Goal: Task Accomplishment & Management: Use online tool/utility

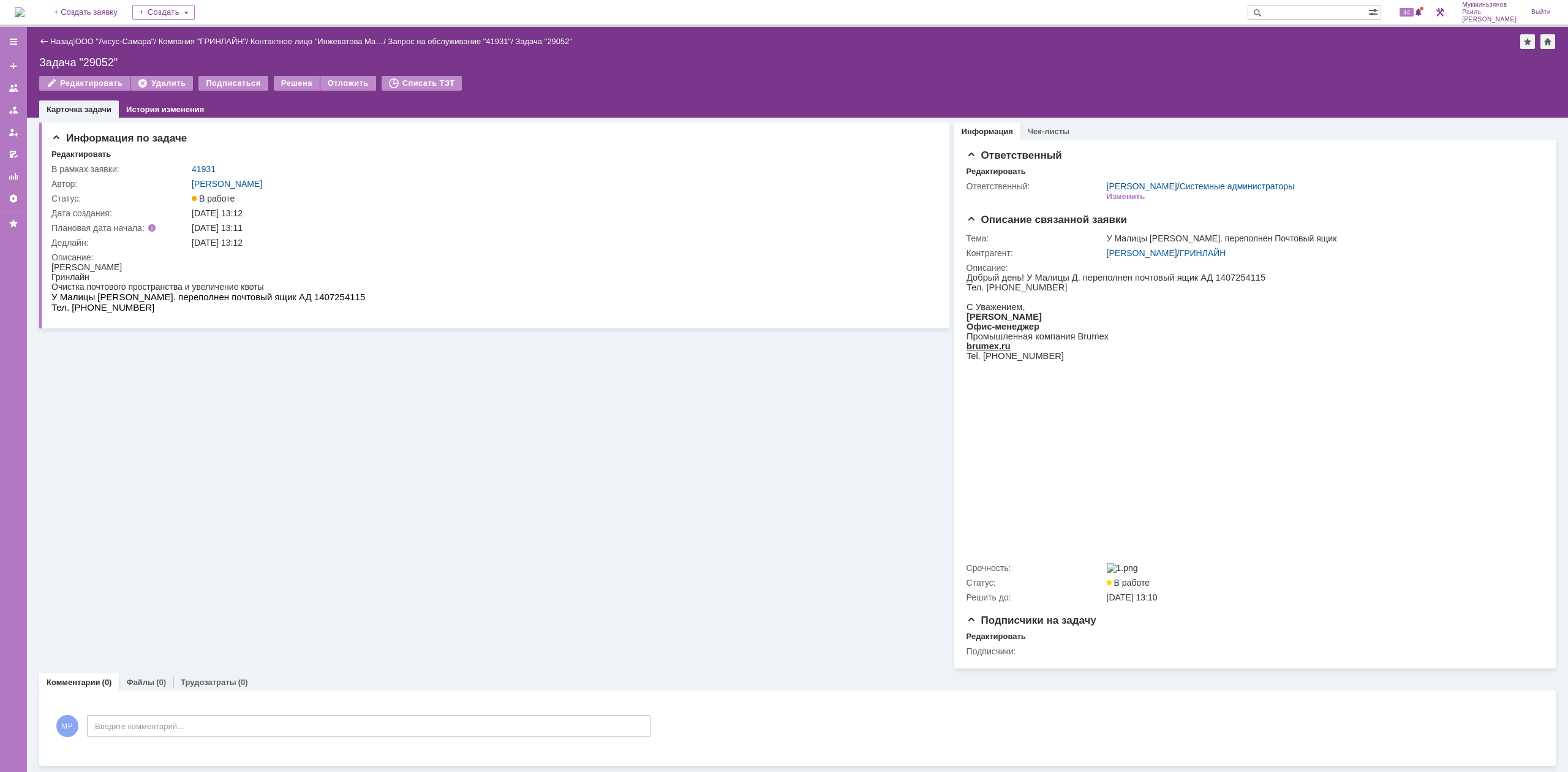
click at [25, 17] on img at bounding box center [19, 12] width 9 height 9
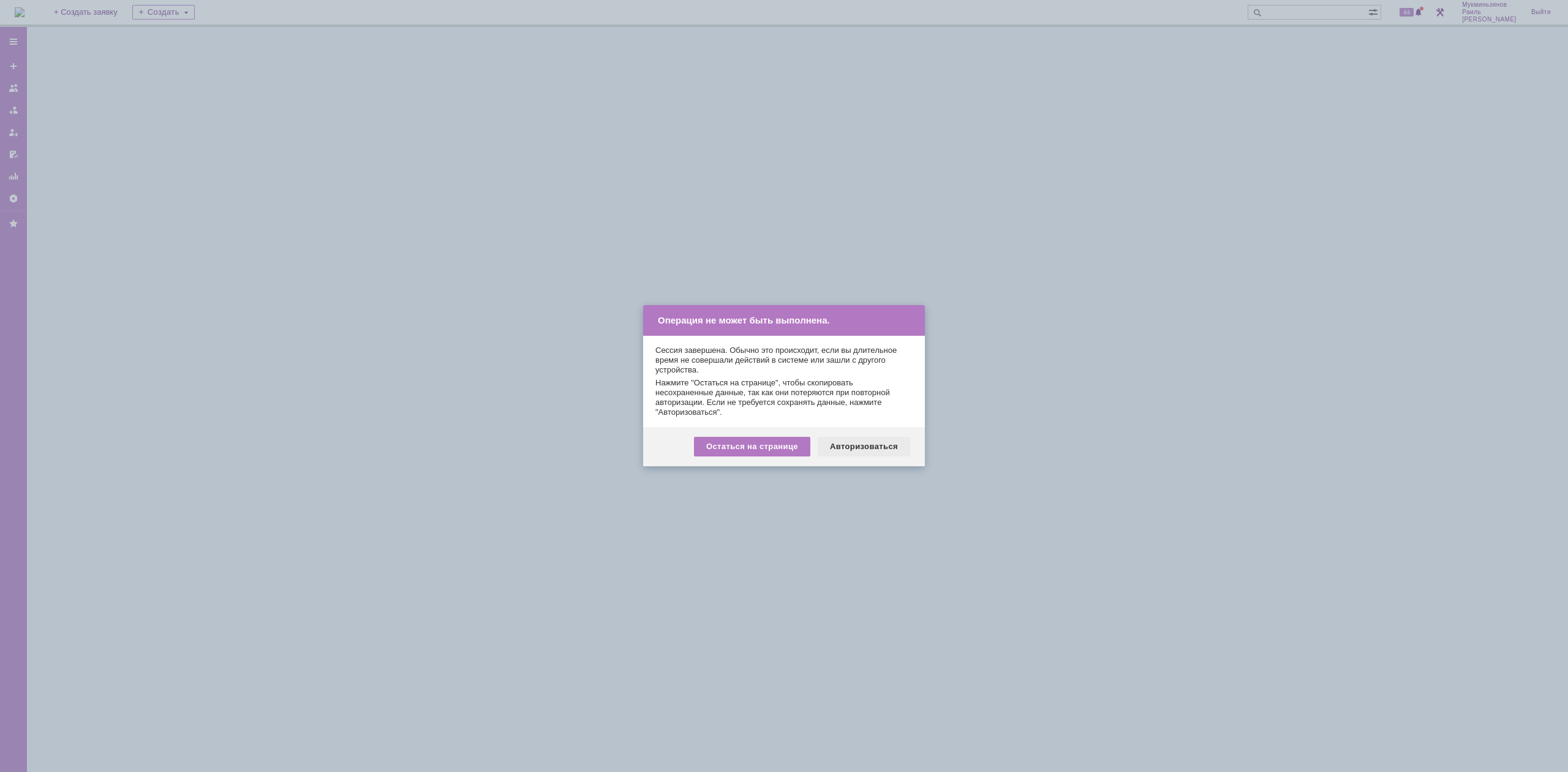
click at [859, 438] on div "Авторизоваться" at bounding box center [863, 446] width 92 height 20
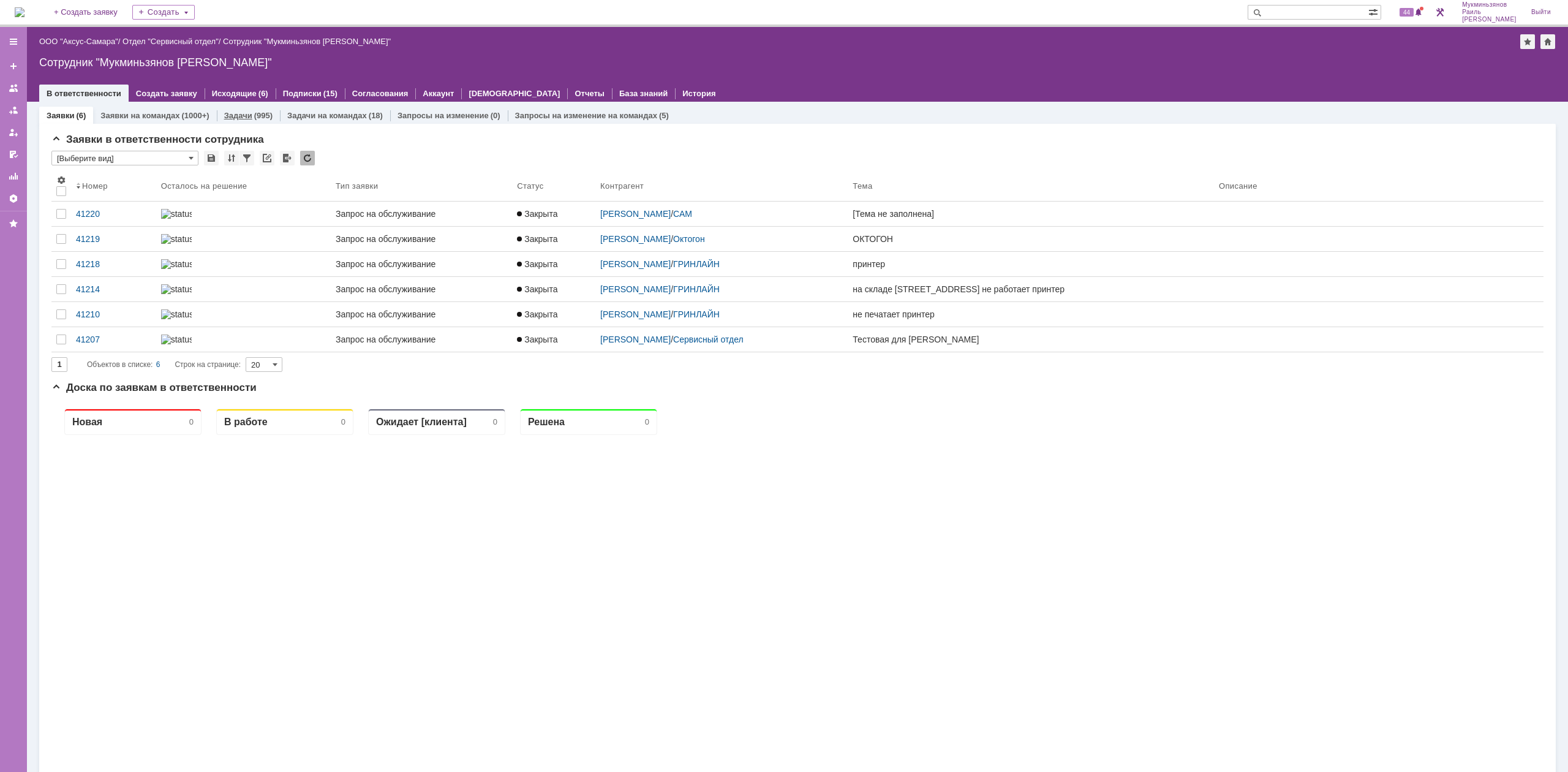
click at [228, 115] on link "Задачи" at bounding box center [238, 116] width 28 height 9
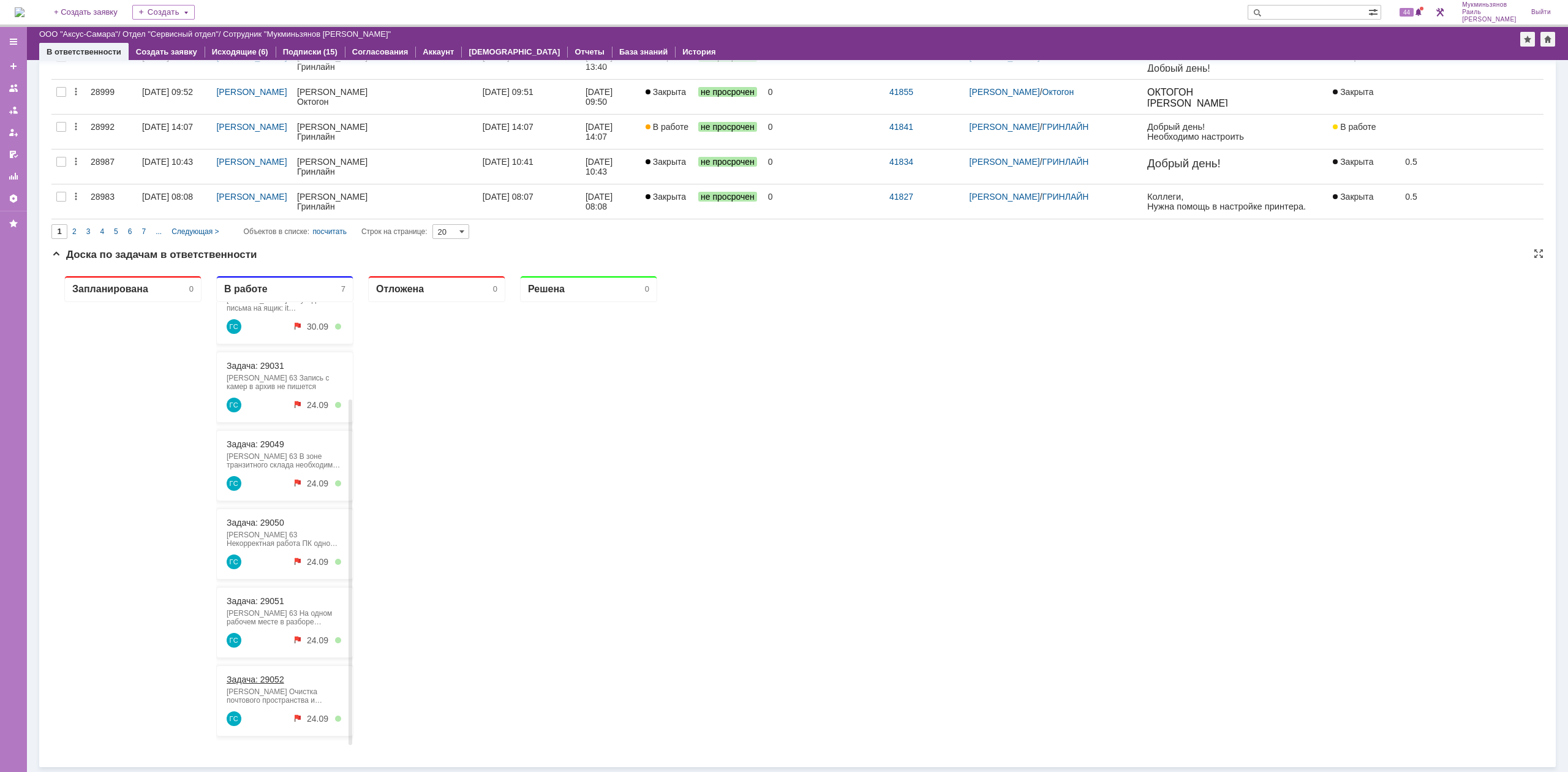
click at [262, 676] on link "Задача: 29052" at bounding box center [255, 679] width 58 height 9
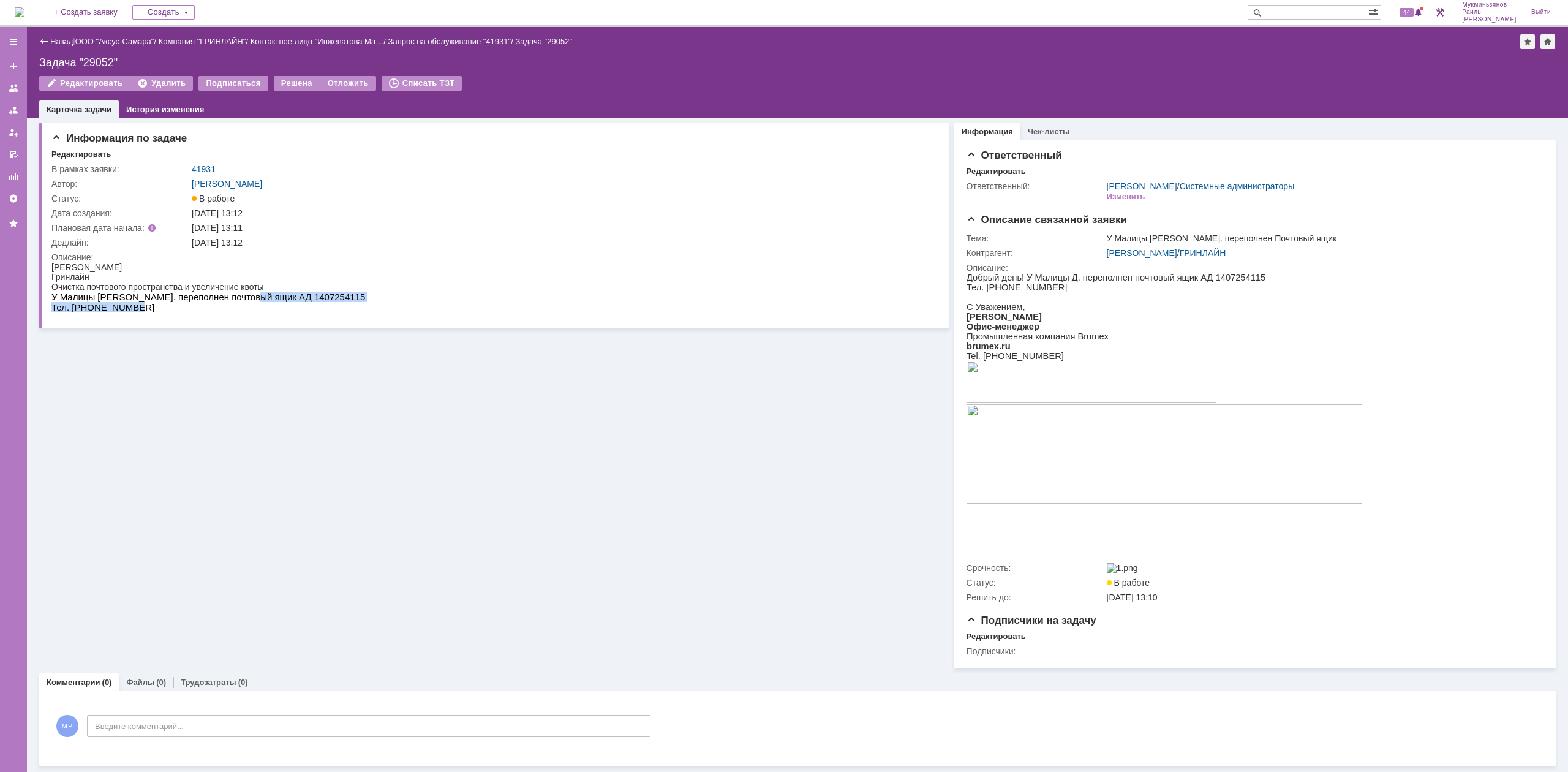
drag, startPoint x: 232, startPoint y: 298, endPoint x: 280, endPoint y: 299, distance: 48.0
click at [280, 299] on html "[PERSON_NAME] Очистка почтового пространства и увеличение квоты У Малицы Д. пер…" at bounding box center [490, 287] width 878 height 50
click at [282, 301] on html "[PERSON_NAME] Очистка почтового пространства и увеличение квоты У Малицы Д. пер…" at bounding box center [490, 287] width 878 height 50
click at [221, 728] on iframe at bounding box center [195, 734] width 184 height 21
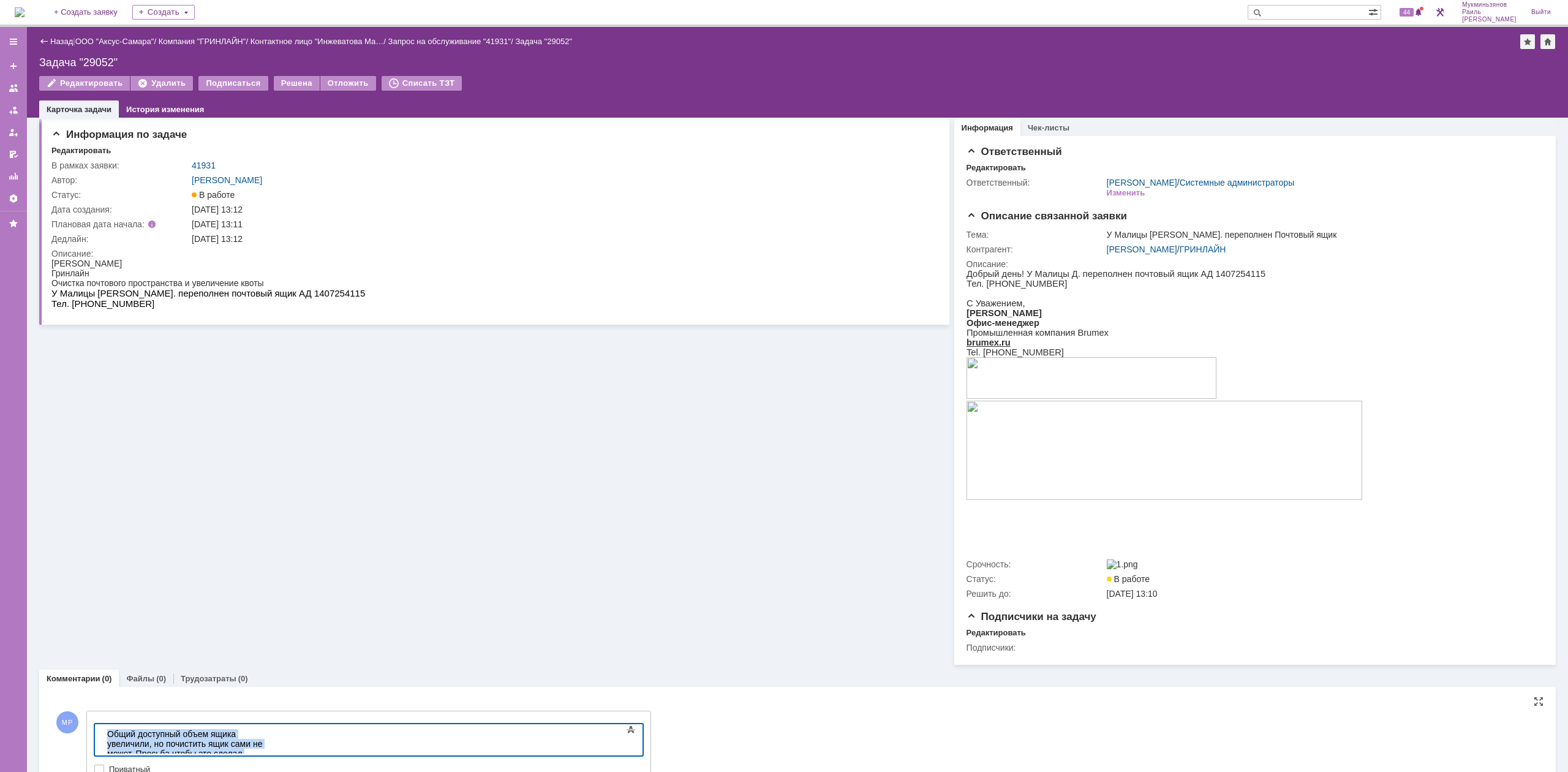
drag, startPoint x: 280, startPoint y: 744, endPoint x: 109, endPoint y: 1445, distance: 721.6
click at [103, 724] on html "Общий доступный объем ящика увеличили, но почистить ящик сами не может. Просьба…" at bounding box center [195, 753] width 184 height 59
copy div "Общий доступный объем ящика увеличили, но почистить ящик сами не может. Просьба…"
click at [281, 738] on div "Общий доступный объем ящика увеличили, но почистить ящик сами не может. Просьба…" at bounding box center [194, 754] width 174 height 49
click at [281, 736] on div "Общий доступный объем ящика увеличили, но почистить ящик сами не может. Просьба…" at bounding box center [194, 754] width 174 height 49
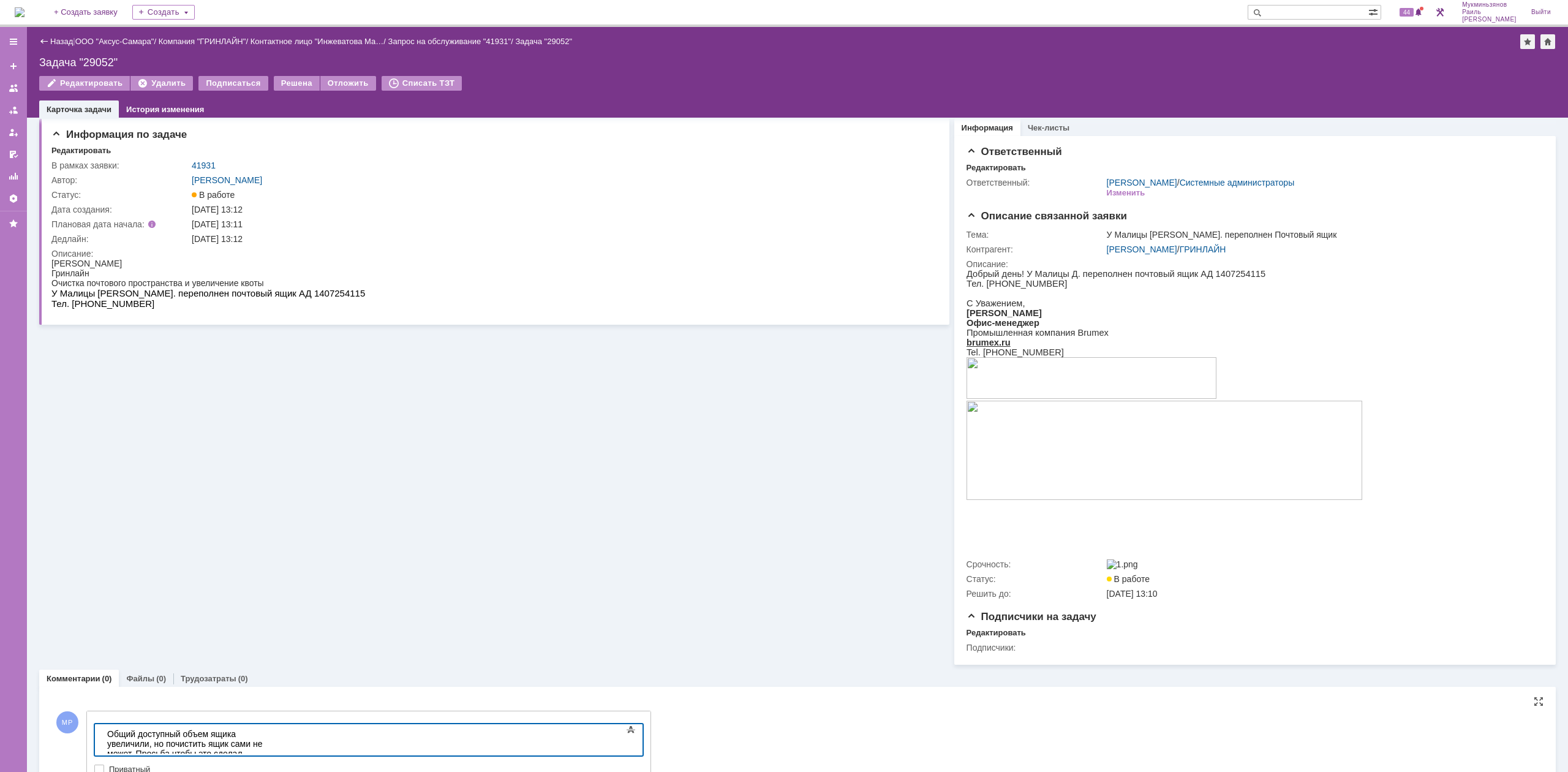
click at [281, 735] on div "Общий доступный объем ящика увеличили, но почистить ящик сами не может. Просьба…" at bounding box center [194, 754] width 174 height 49
click at [281, 732] on div "Общий доступный объем ящика увеличили, но почистить ящик сами не может. Просьба…" at bounding box center [194, 754] width 174 height 49
drag, startPoint x: 305, startPoint y: 745, endPoint x: 7, endPoint y: 668, distance: 307.8
click at [103, 724] on html "Общий доступный объем ящика увеличили, но почистить ящик сами не можем. Просьба…" at bounding box center [195, 753] width 184 height 59
copy div "Общий доступный объем ящика увеличили, но почистить ящик сами не можем. Просьба…"
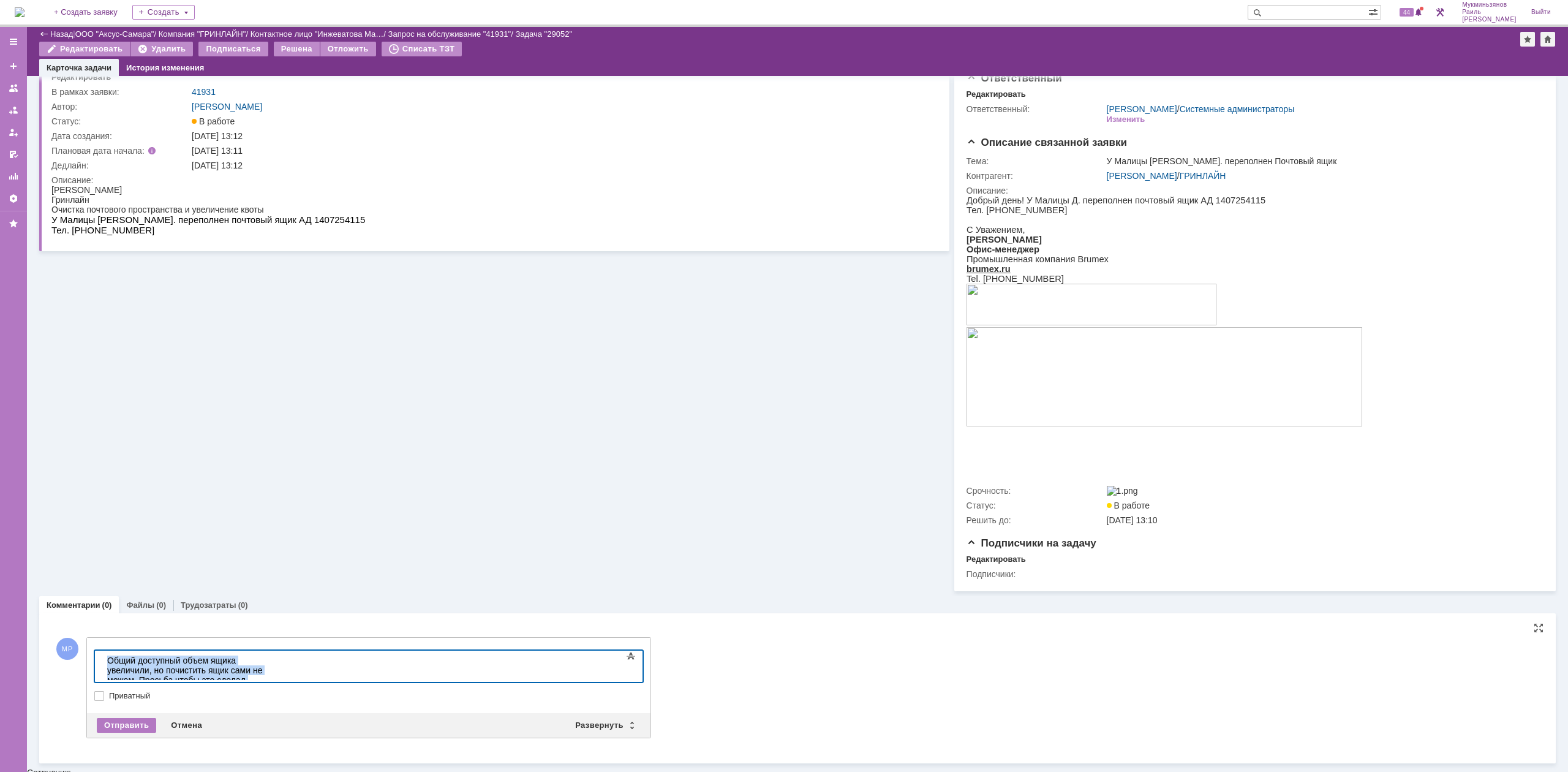
scroll to position [35, 0]
click at [136, 724] on div "Отправить" at bounding box center [126, 725] width 60 height 14
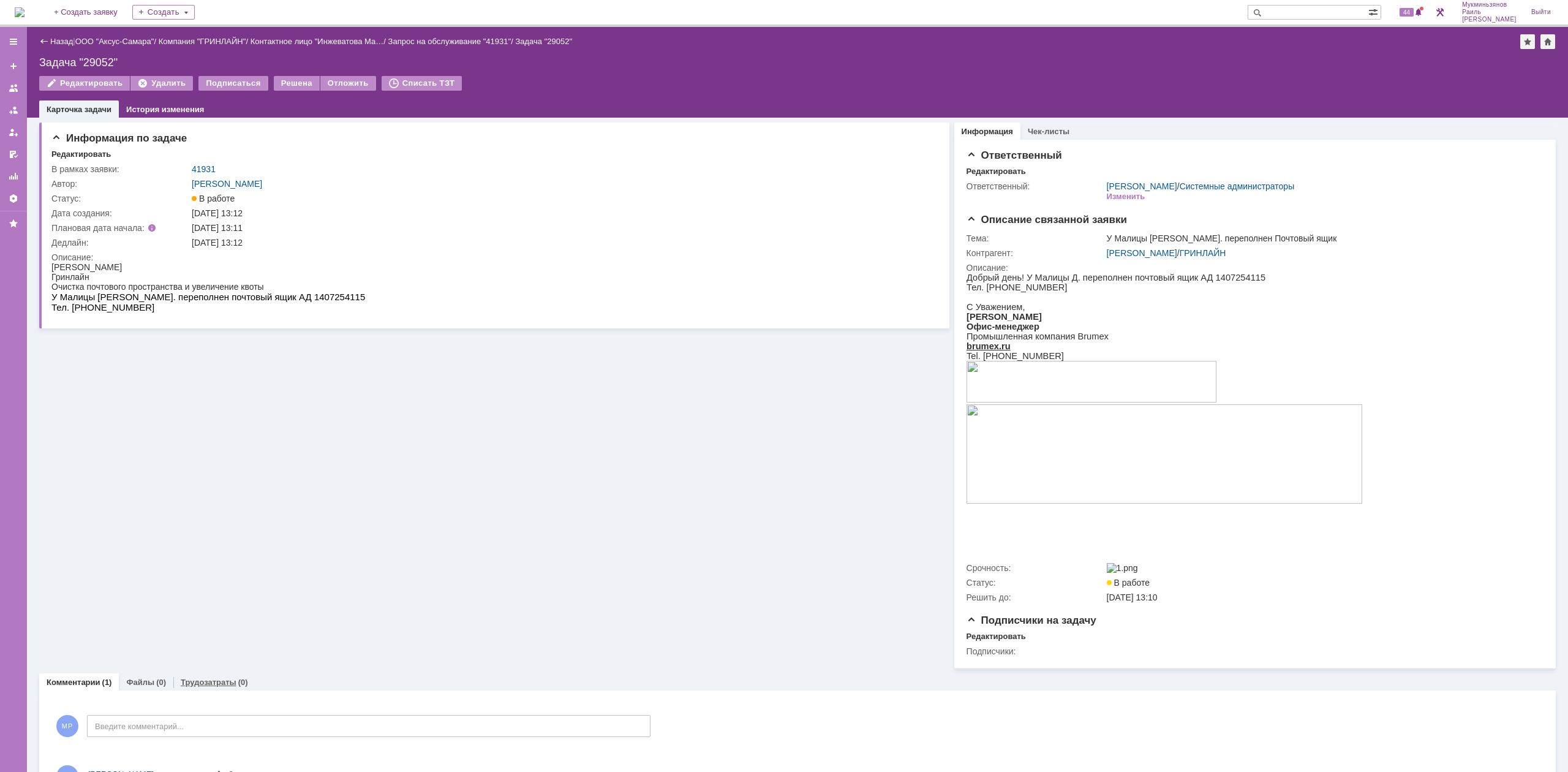
scroll to position [0, 0]
click at [202, 674] on div "Комментарии (1) Файлы (0) Трудозатраты (0) Комментарии Добавить комментарий МР …" at bounding box center [797, 744] width 1517 height 151
click at [202, 682] on link "Трудозатраты" at bounding box center [208, 682] width 56 height 9
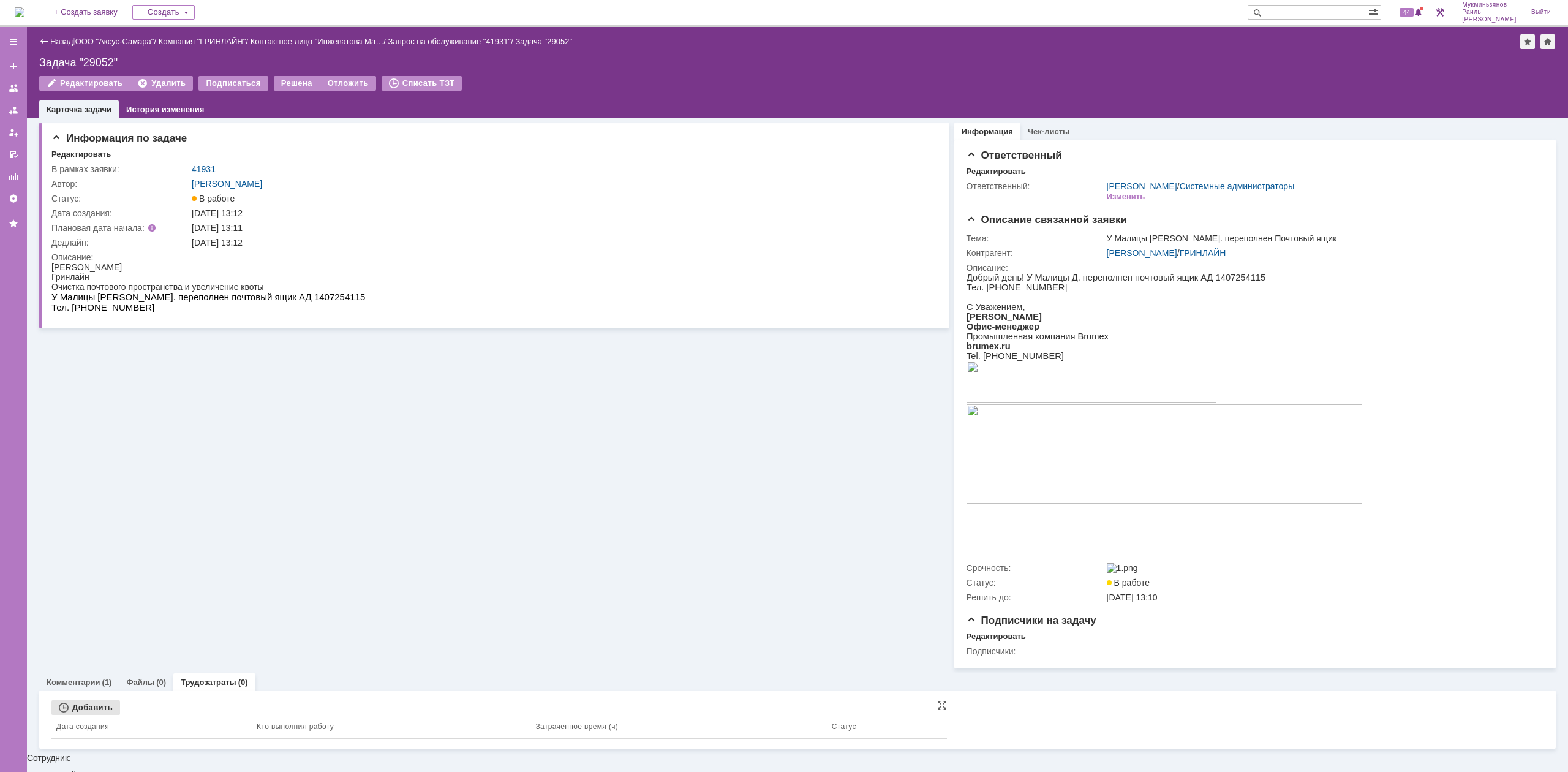
click at [101, 711] on div "Добавить" at bounding box center [85, 706] width 68 height 14
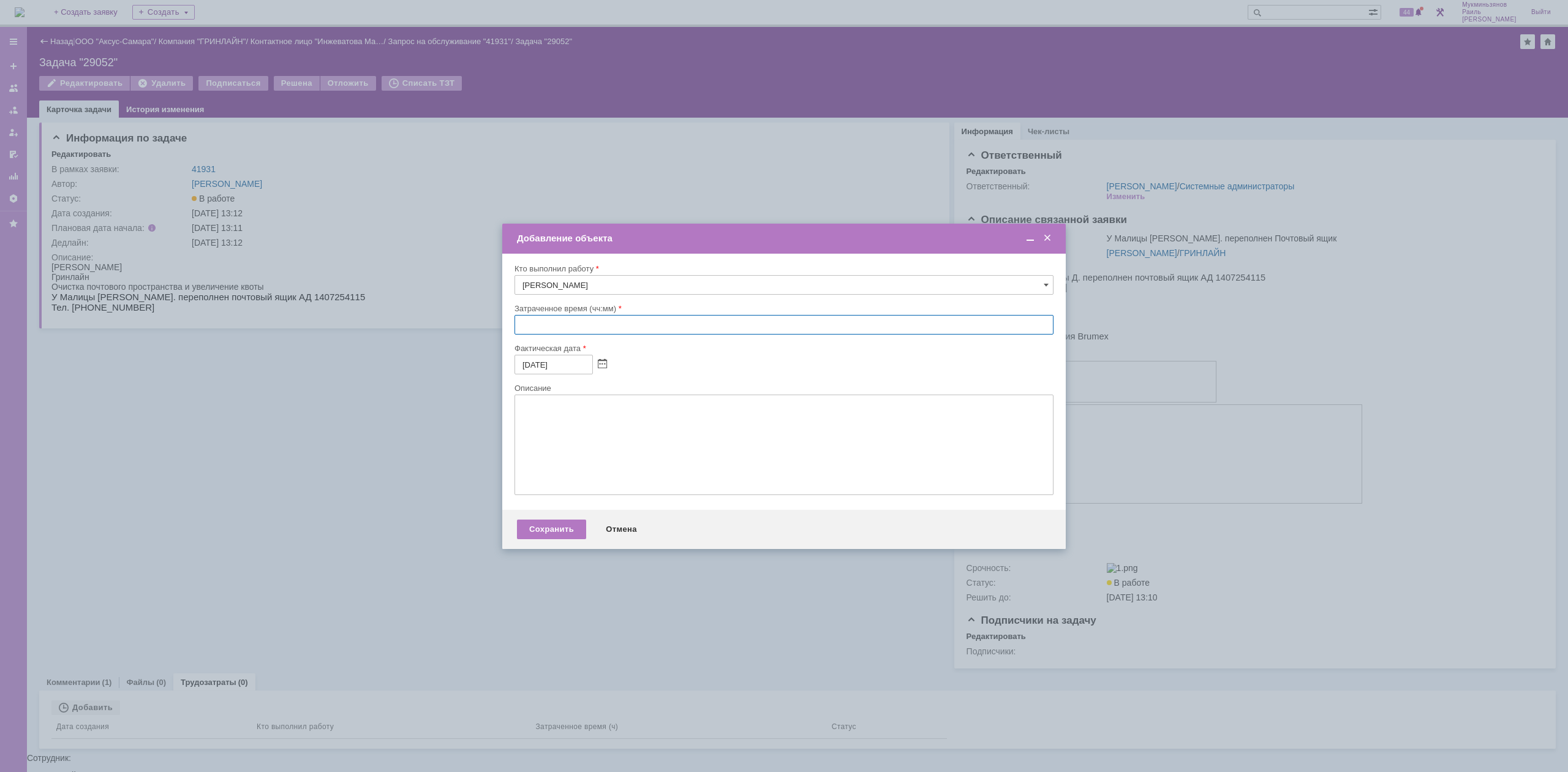
click at [572, 326] on input "text" at bounding box center [784, 325] width 539 height 20
type input "00:30"
click at [595, 442] on textarea at bounding box center [784, 444] width 539 height 101
paste textarea "Общий доступный объем ящика увеличили, но почистить ящик сами не можем. Просьба…"
type textarea "Общий доступный объем ящика увеличили, но почистить ящик сами не можем. Просьба…"
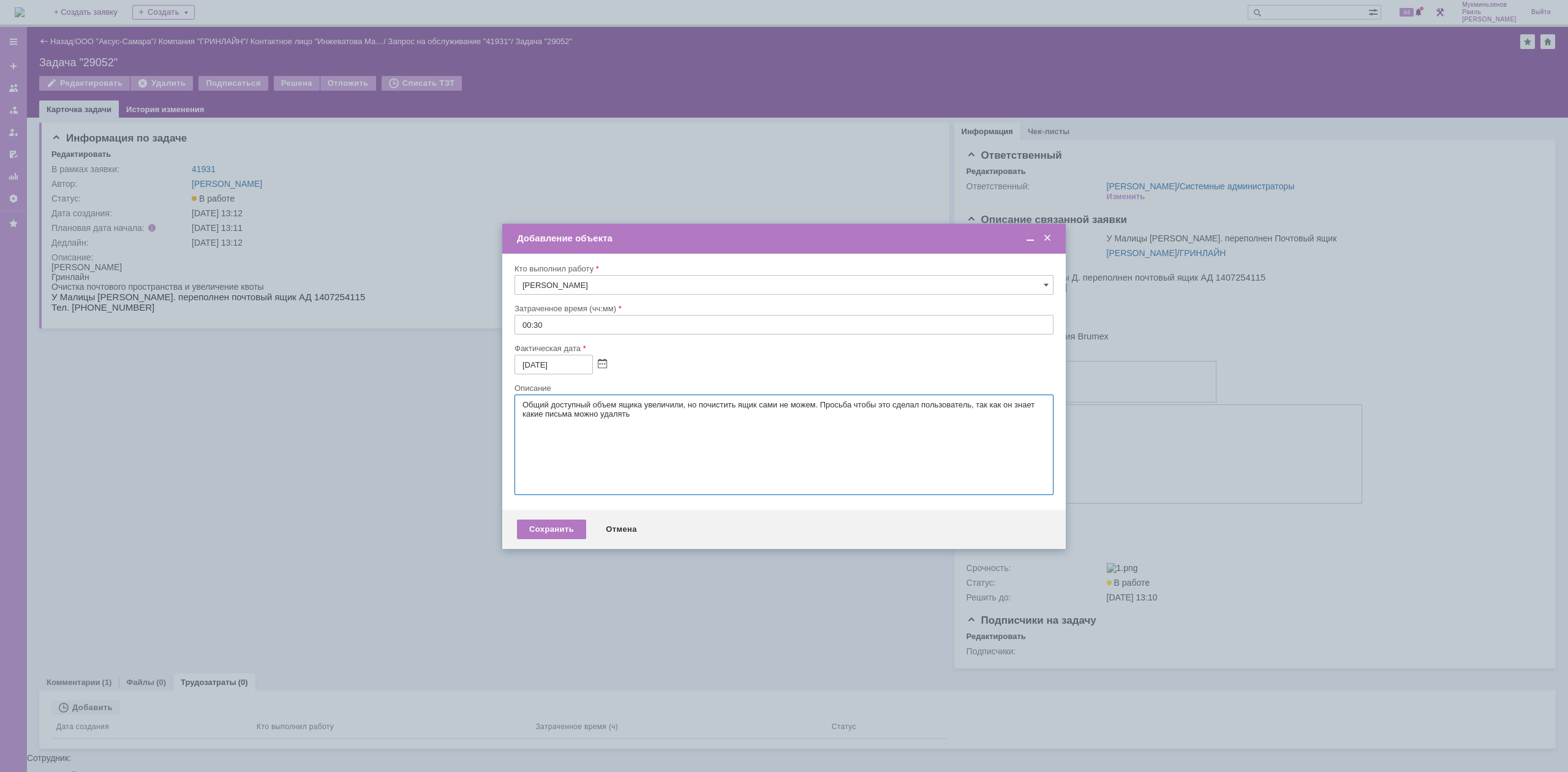
click at [555, 541] on div "Сохранить Отмена" at bounding box center [784, 529] width 563 height 39
click at [555, 531] on div "Сохранить" at bounding box center [551, 529] width 69 height 20
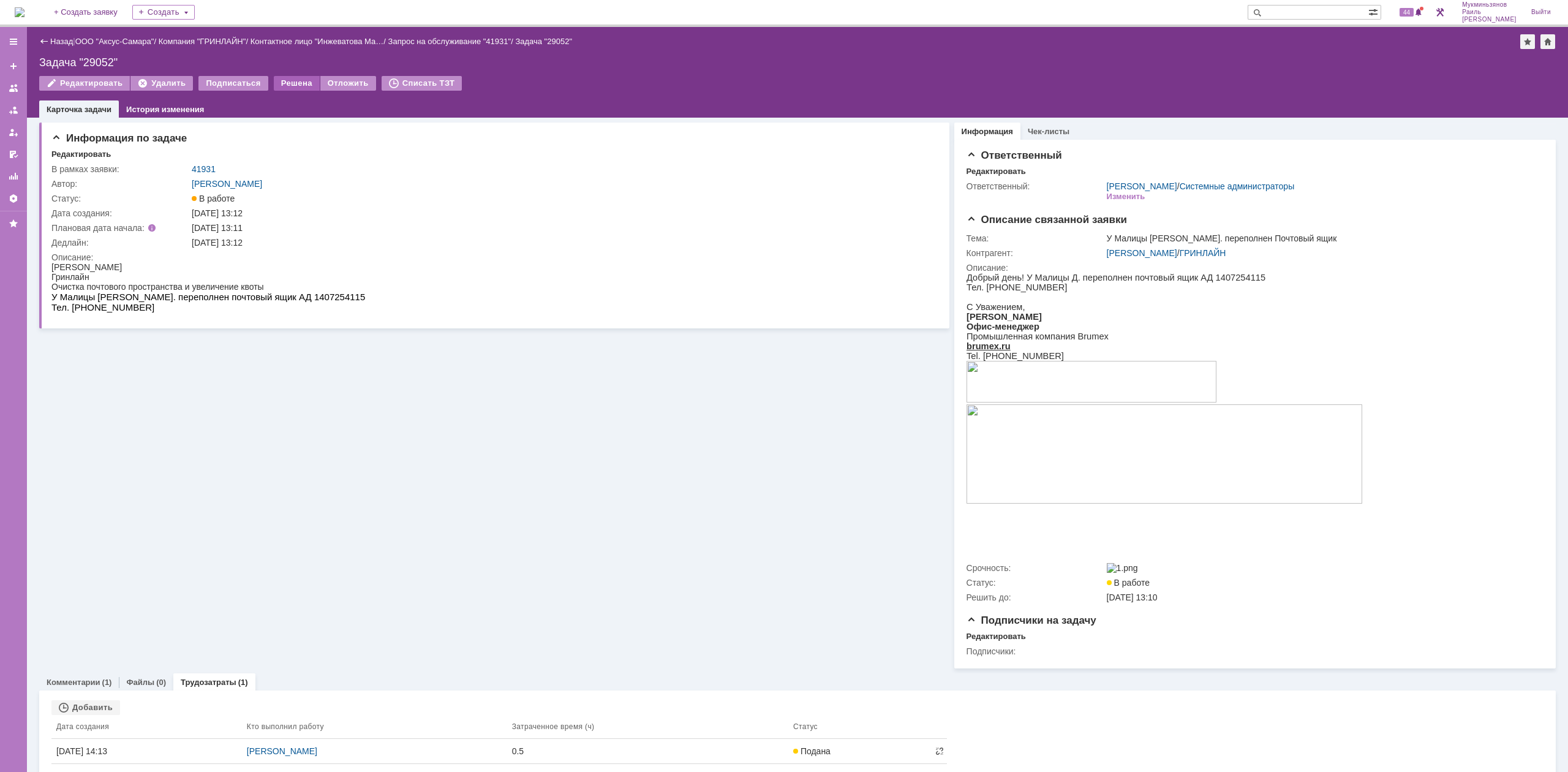
click at [289, 79] on div "Решена" at bounding box center [296, 83] width 46 height 14
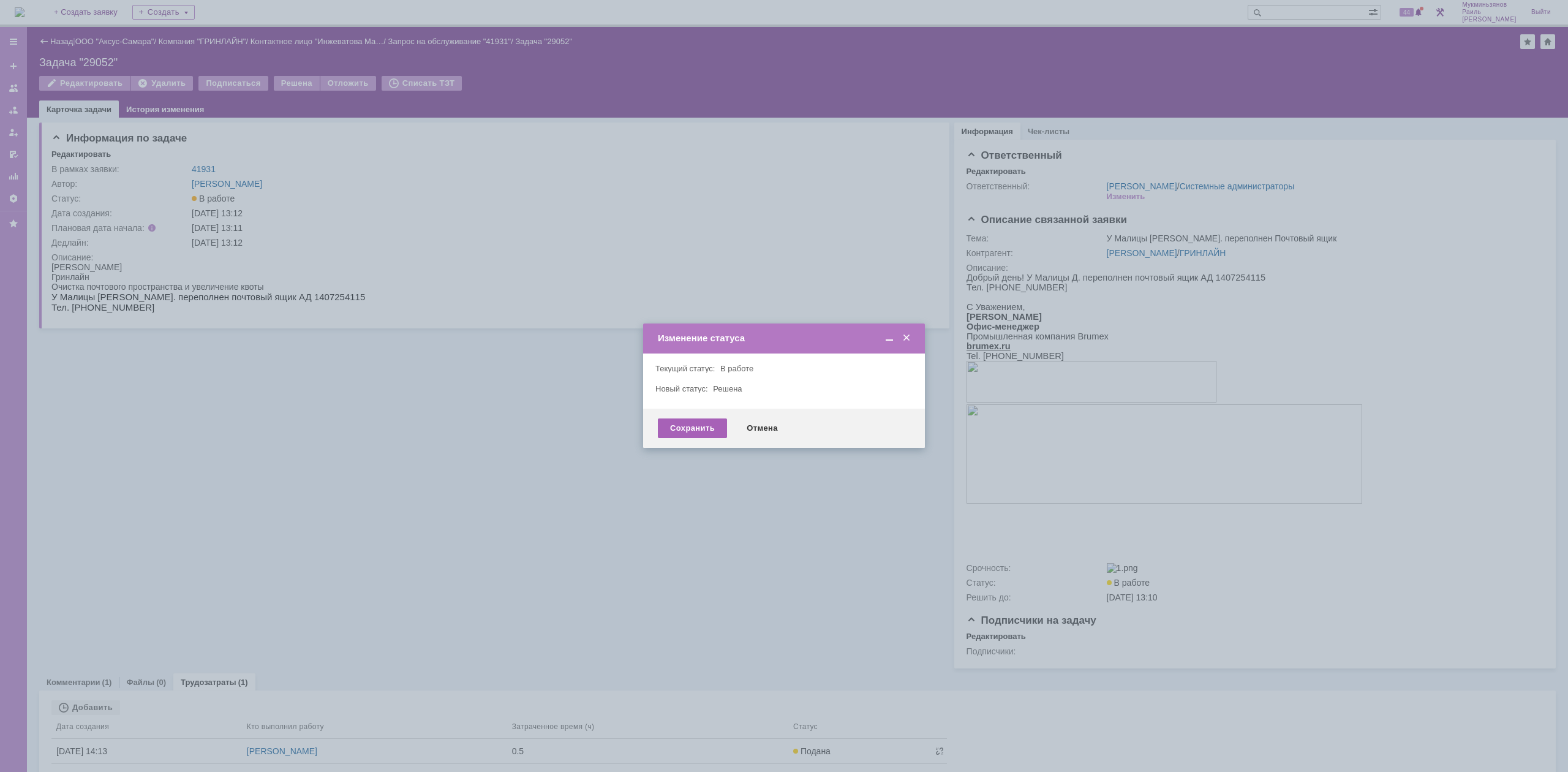
click at [686, 431] on div "Сохранить" at bounding box center [692, 428] width 69 height 20
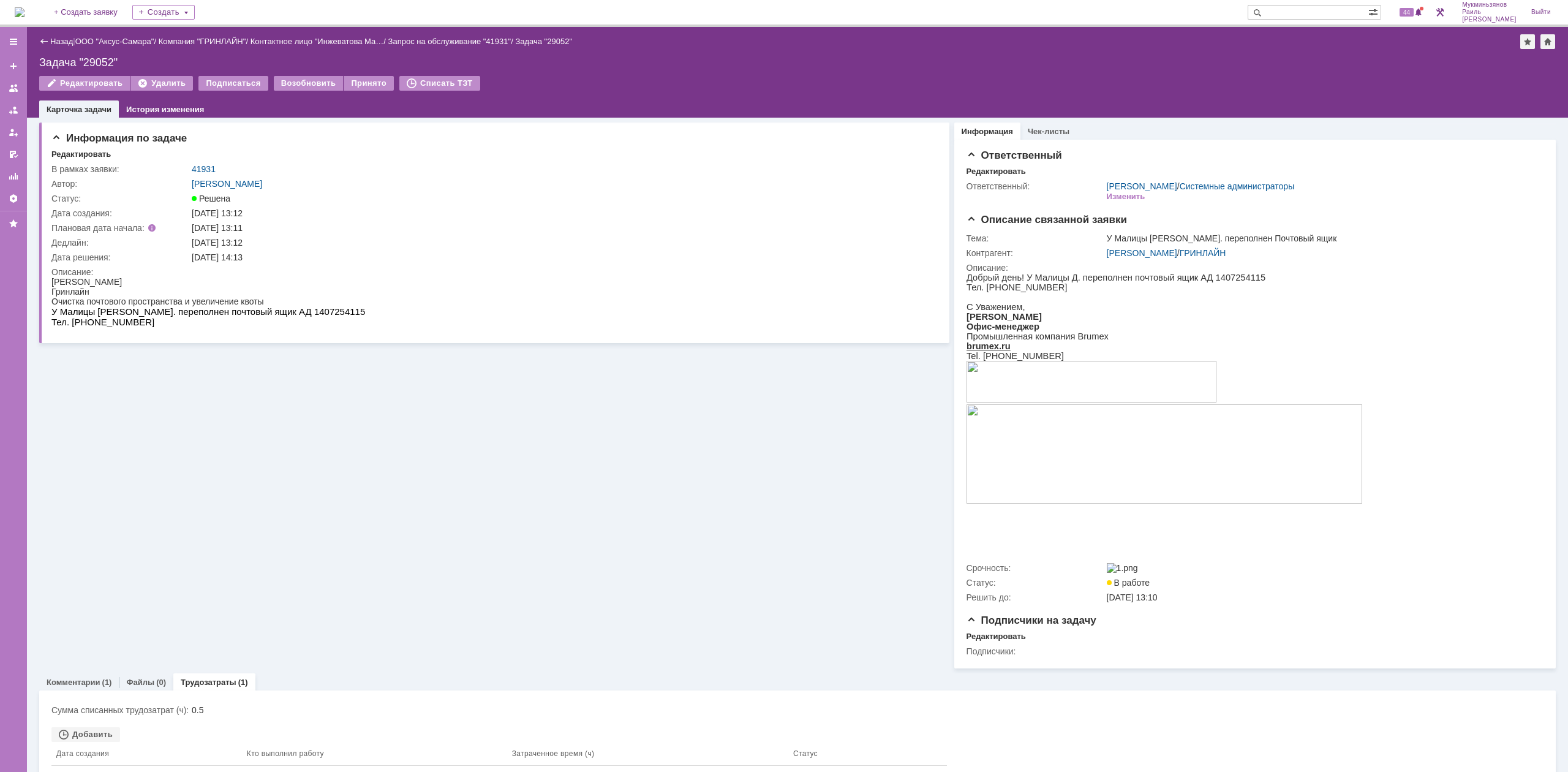
click at [25, 8] on img at bounding box center [19, 12] width 9 height 9
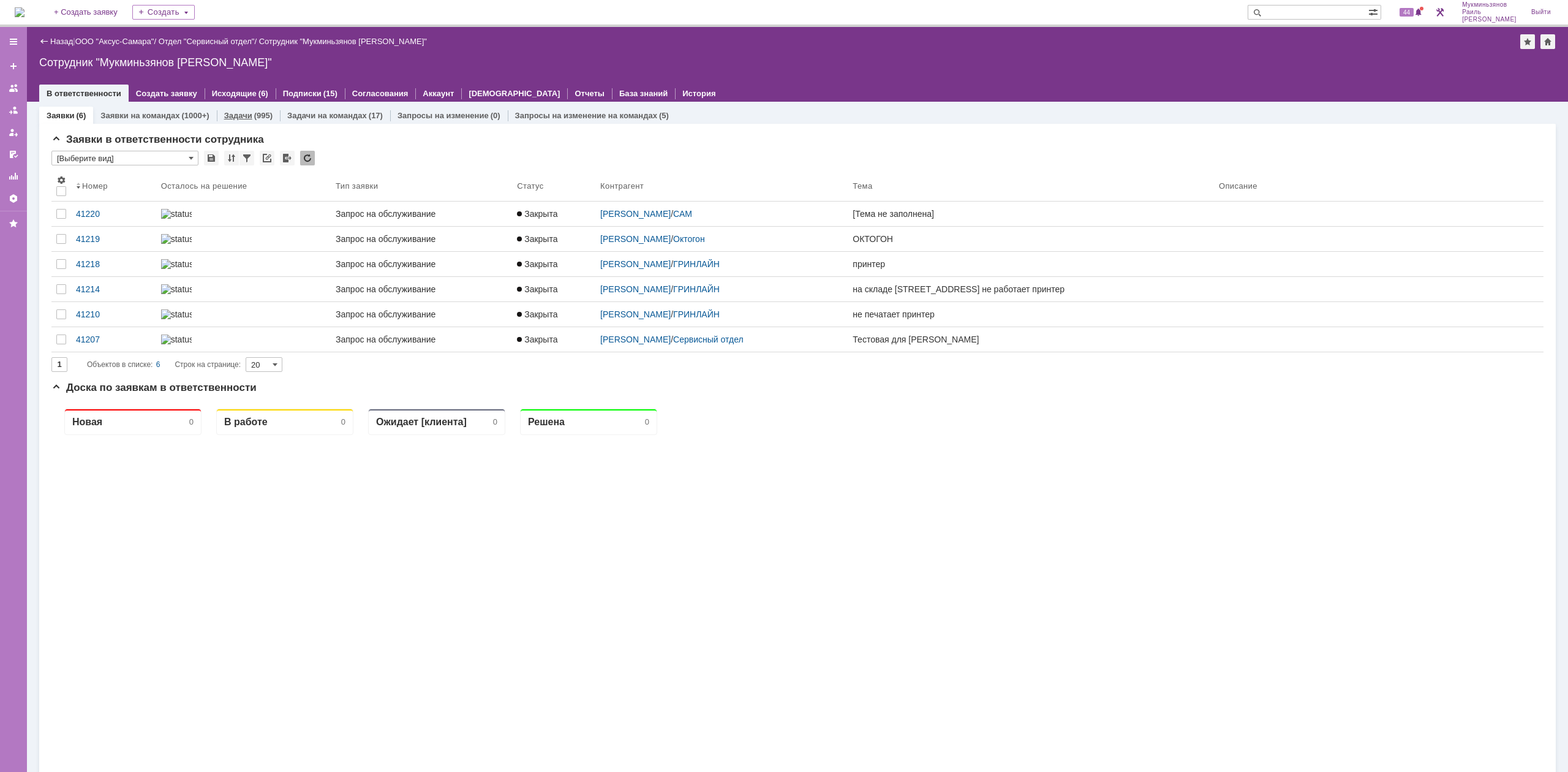
click at [241, 116] on link "Задачи" at bounding box center [238, 116] width 28 height 9
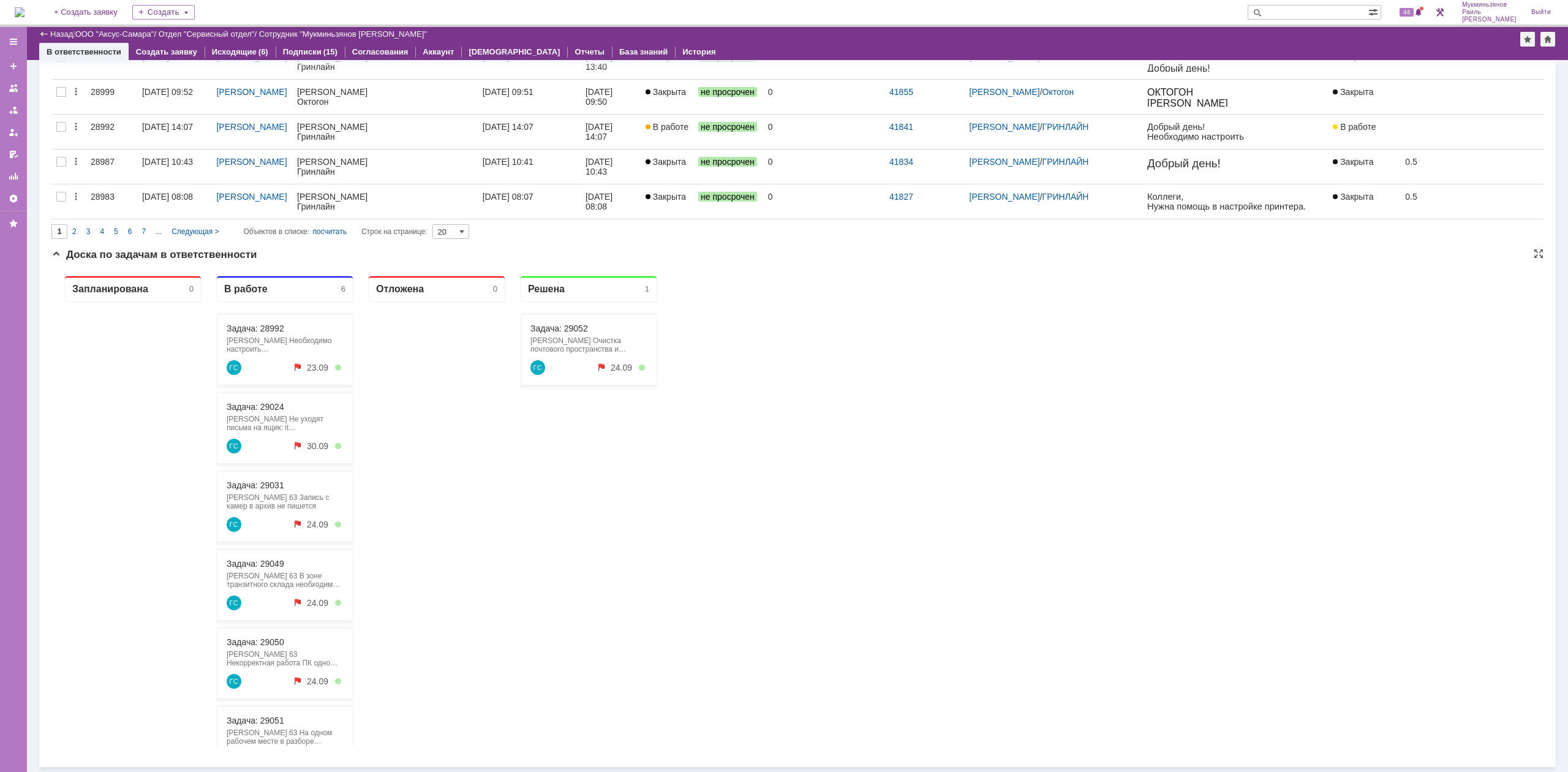
click at [418, 476] on div at bounding box center [437, 524] width 137 height 444
